Goal: Task Accomplishment & Management: Use online tool/utility

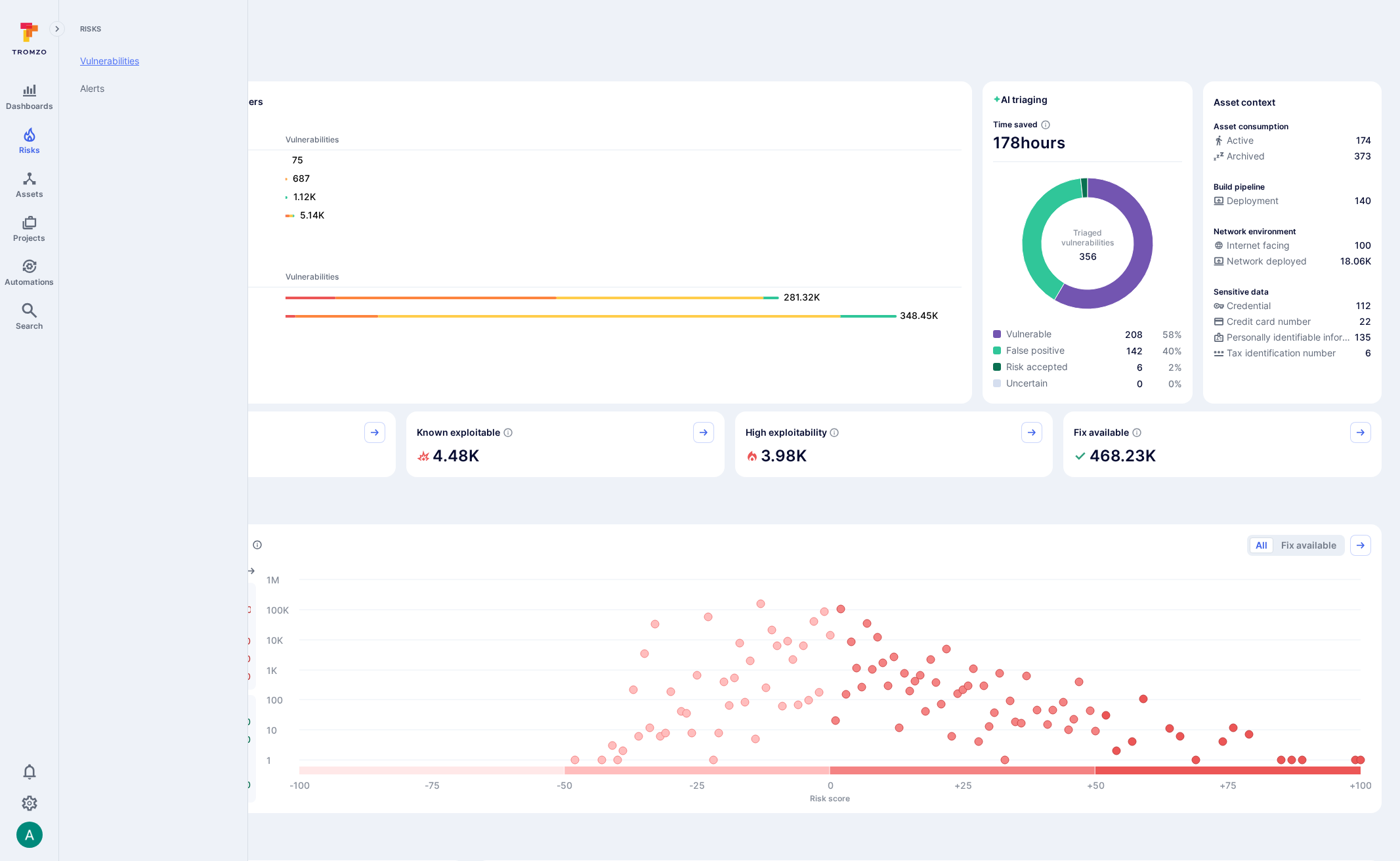
click at [102, 60] on link "Vulnerabilities" at bounding box center [150, 62] width 162 height 28
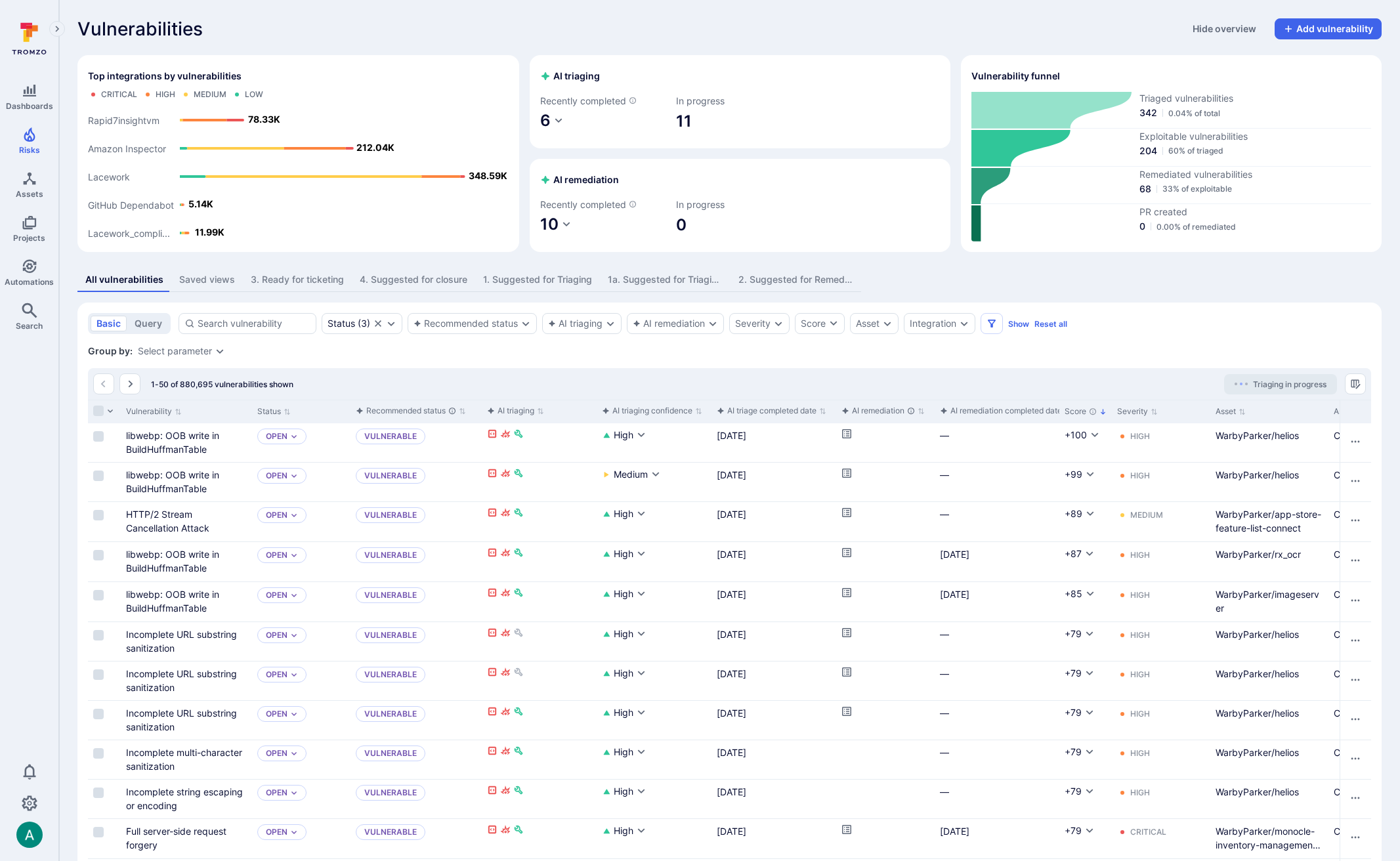
click at [688, 121] on span "11" at bounding box center [740, 121] width 128 height 21
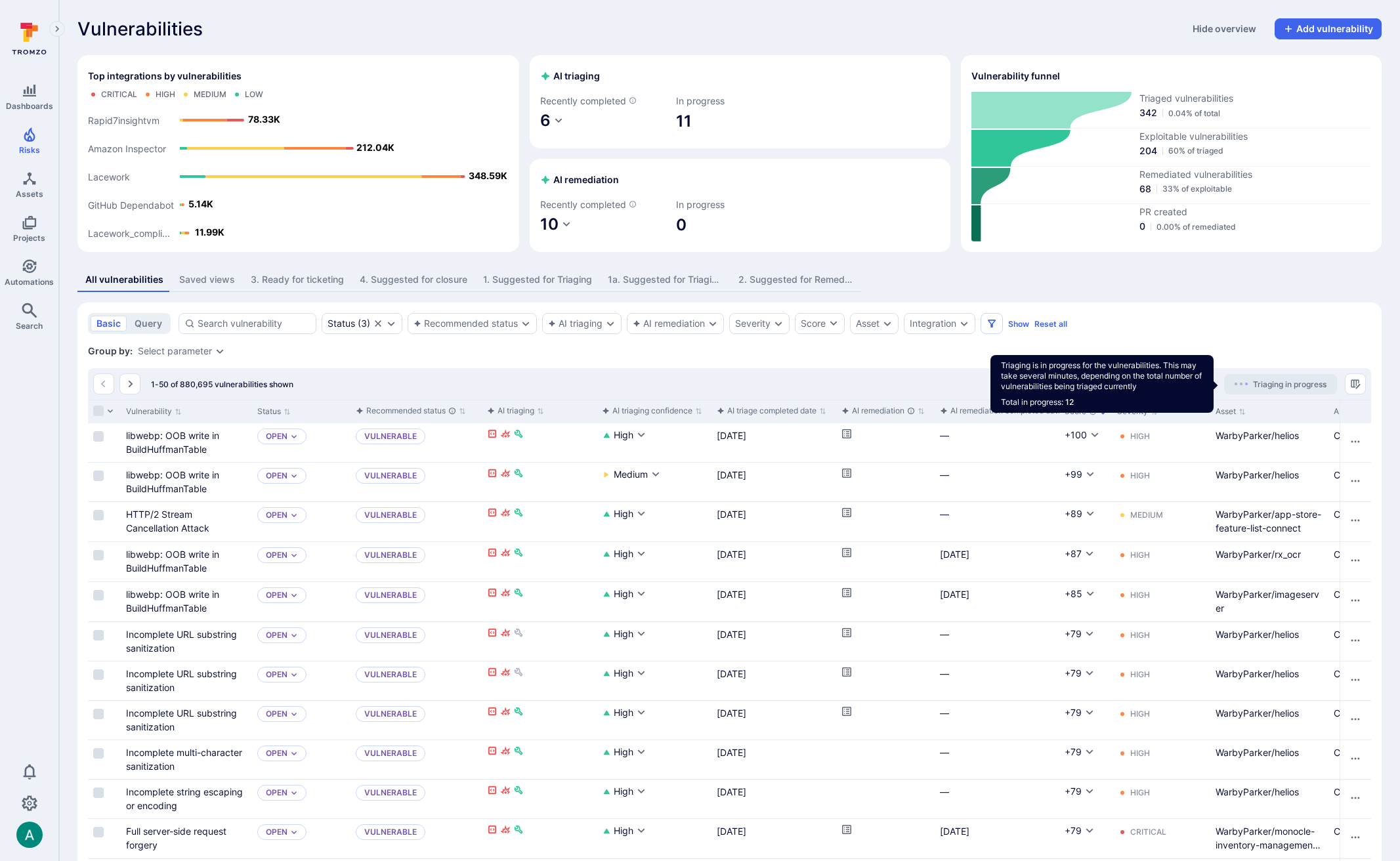
click at [1290, 379] on span "Triaging in progress" at bounding box center [1290, 384] width 73 height 10
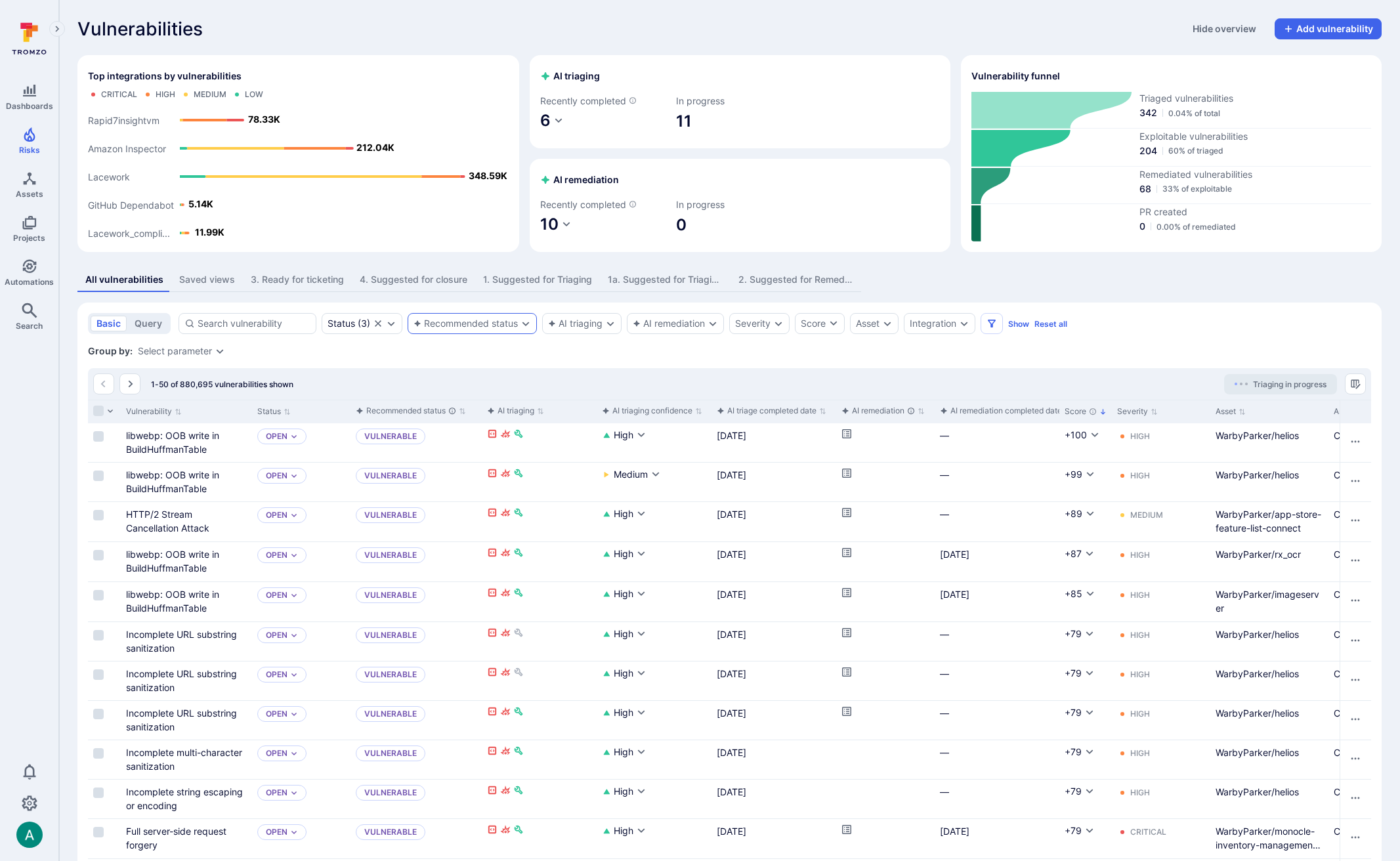
scroll to position [1, 0]
click at [581, 323] on div "AI triaging" at bounding box center [575, 323] width 55 height 11
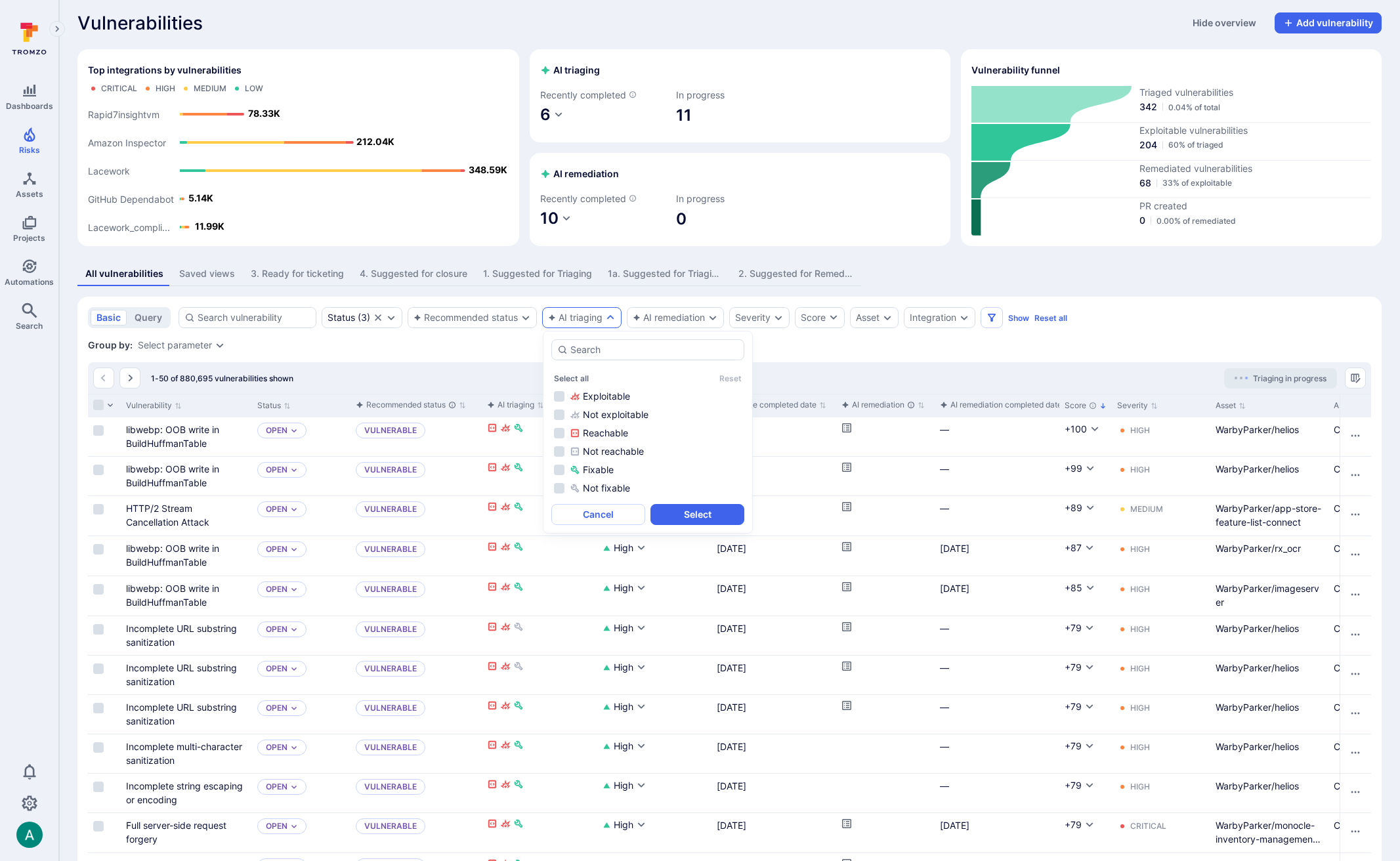
drag, startPoint x: 492, startPoint y: 344, endPoint x: 460, endPoint y: 329, distance: 35.3
click at [490, 340] on div "Group by: Select parameter" at bounding box center [730, 345] width 1283 height 13
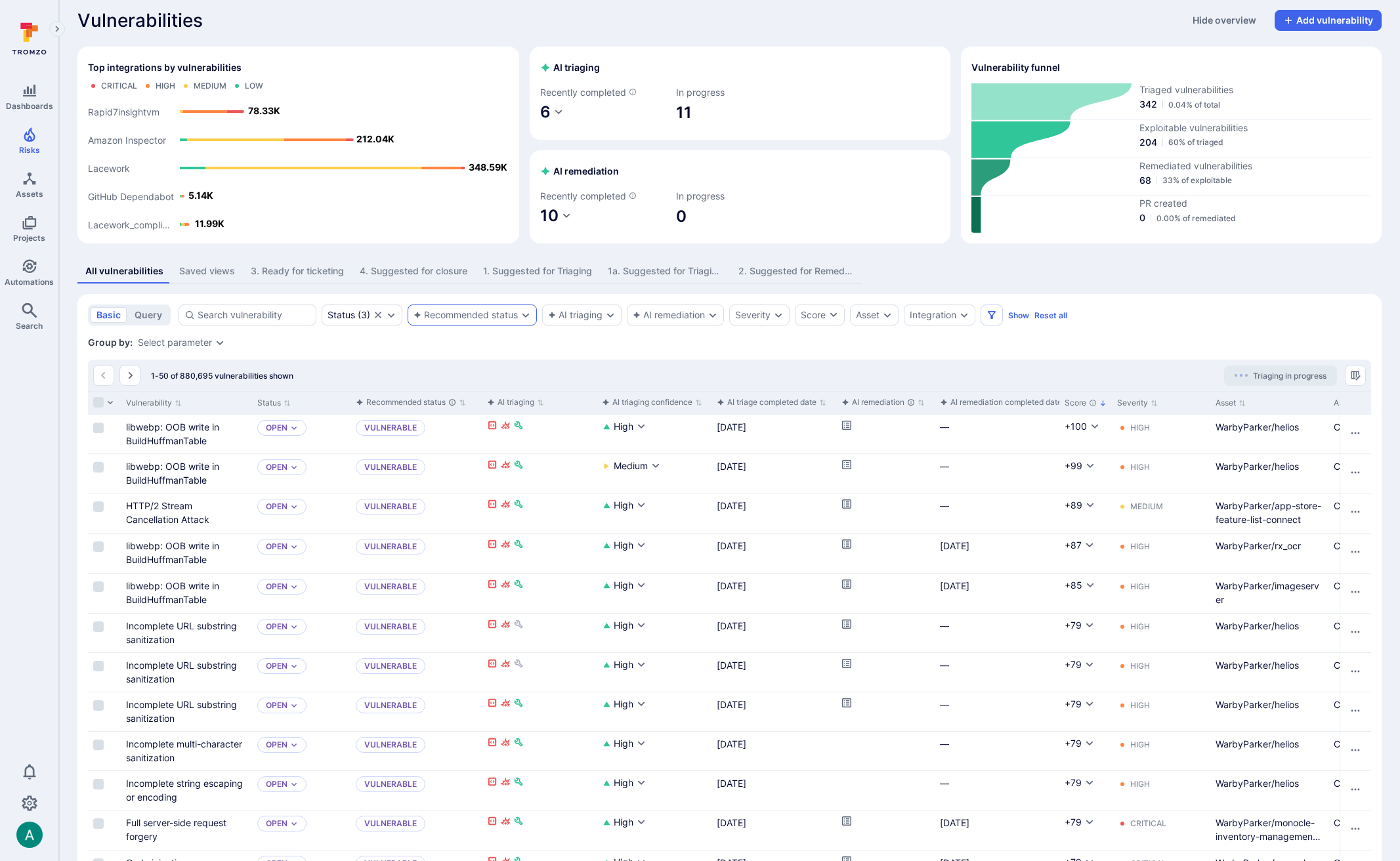
click at [468, 319] on div "Recommended status" at bounding box center [465, 315] width 104 height 11
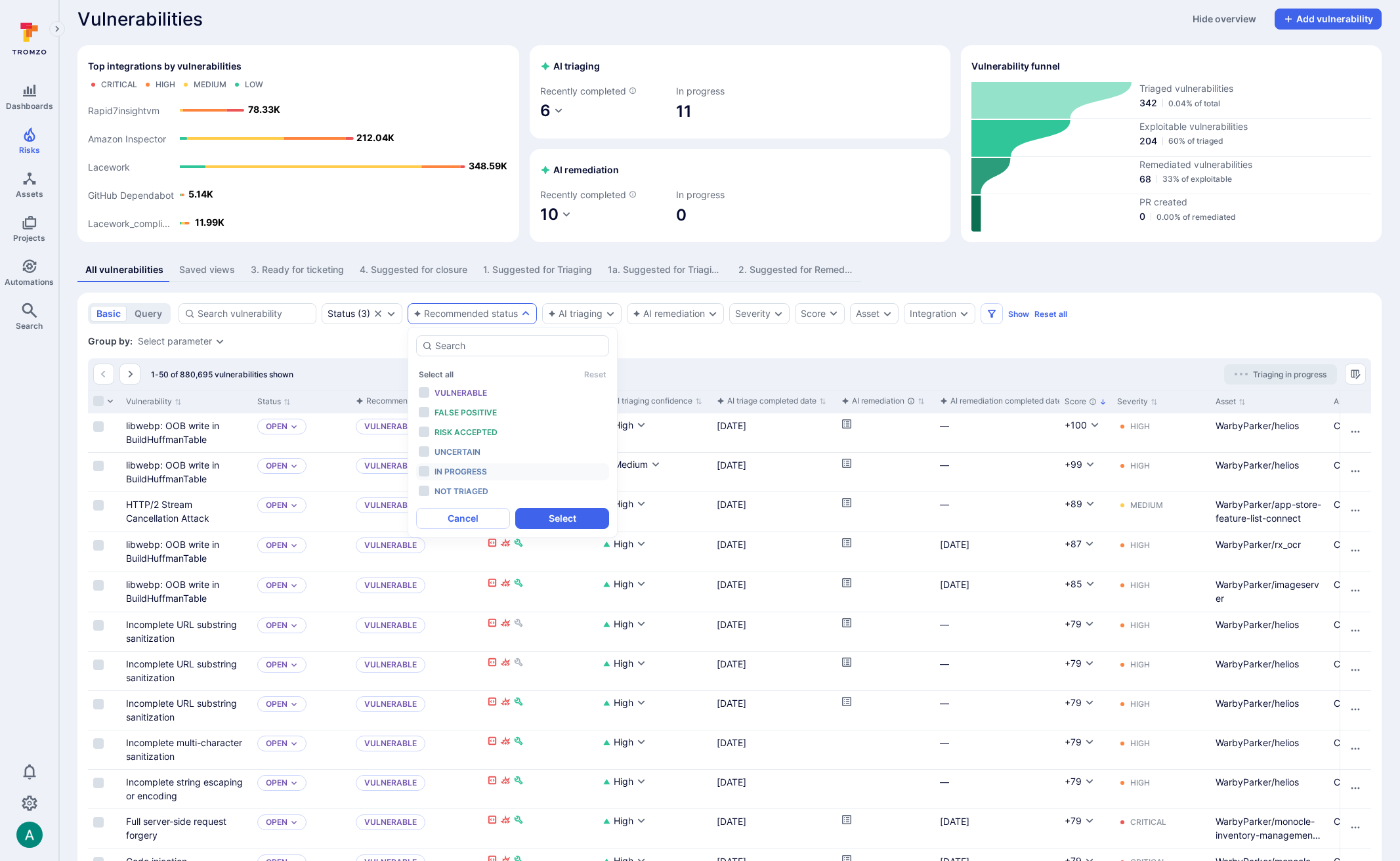
click at [461, 471] on span "In progress" at bounding box center [461, 472] width 53 height 10
click at [545, 517] on button "Select" at bounding box center [562, 518] width 94 height 21
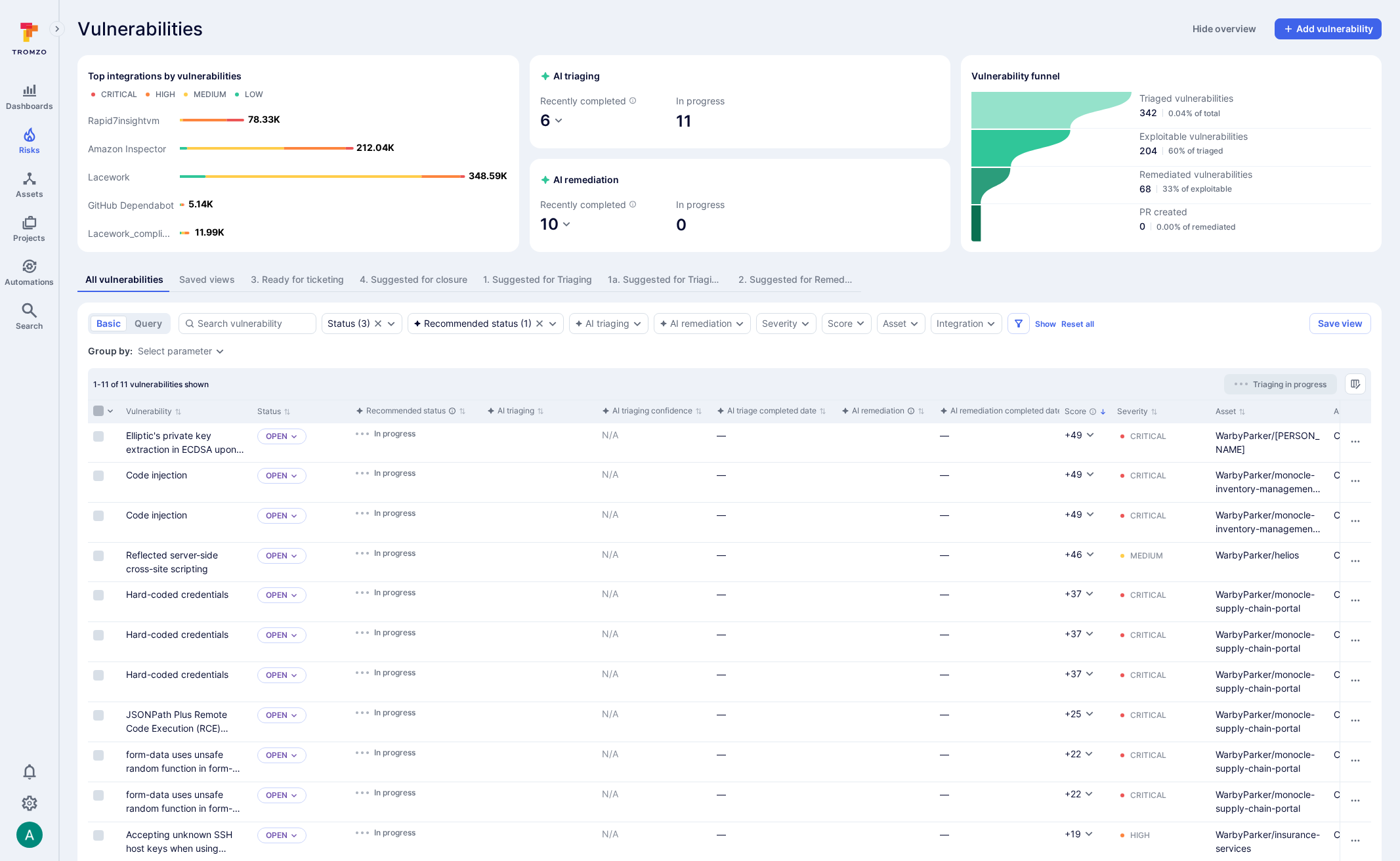
click at [99, 411] on input "Select all rows" at bounding box center [98, 411] width 11 height 11
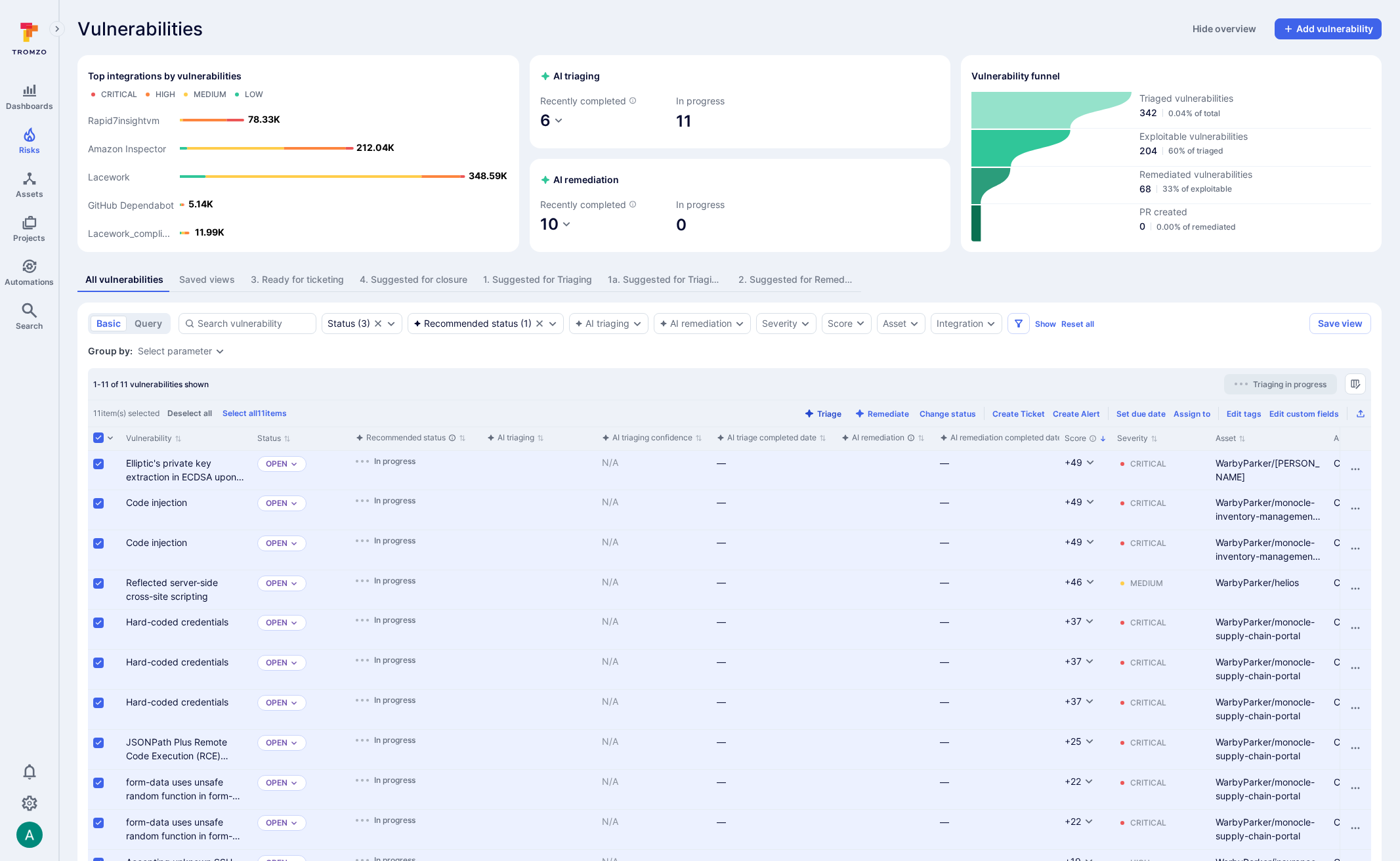
click at [834, 414] on button "Triage" at bounding box center [822, 414] width 43 height 10
